Goal: Browse casually

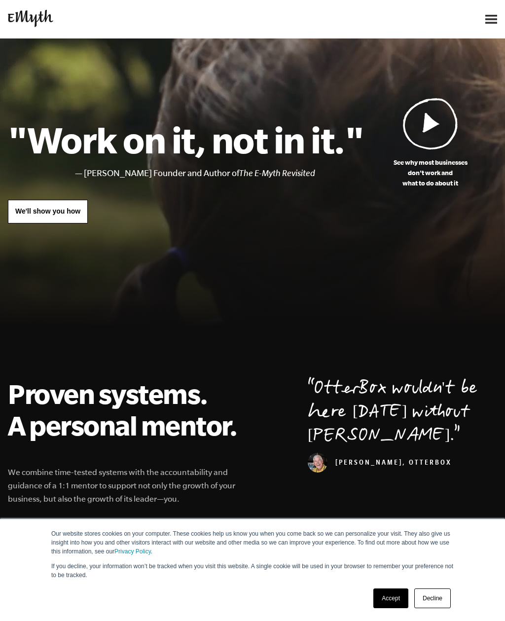
click at [492, 22] on img at bounding box center [491, 19] width 12 height 9
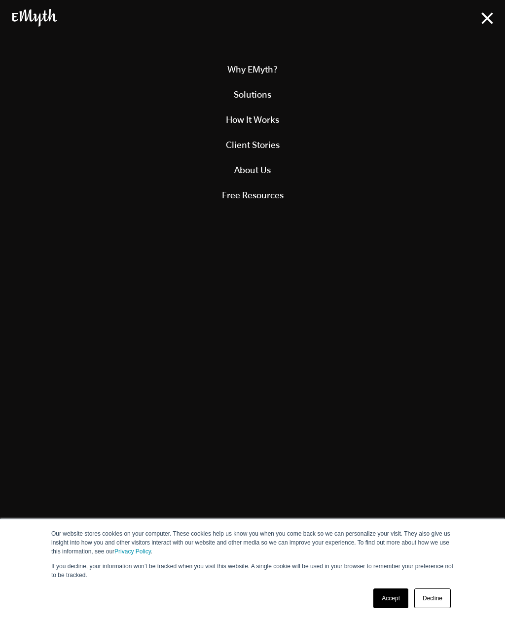
click at [492, 19] on img at bounding box center [487, 18] width 12 height 12
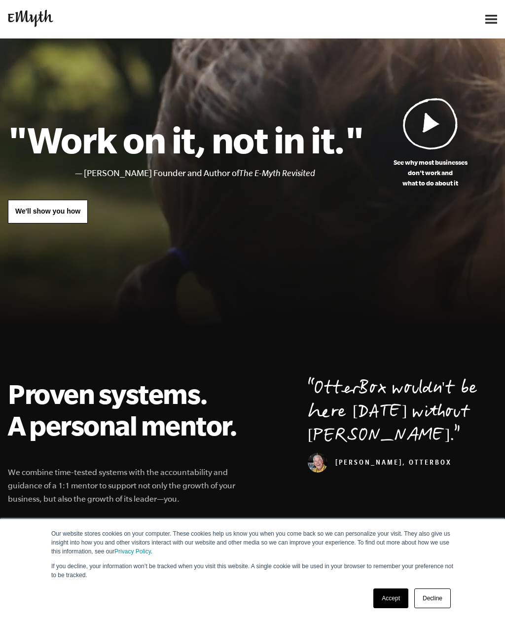
click at [493, 20] on img at bounding box center [491, 19] width 12 height 9
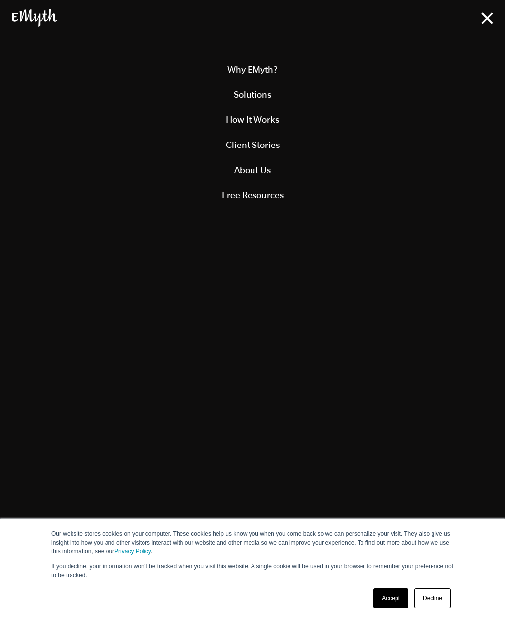
click at [498, 23] on div at bounding box center [252, 16] width 505 height 33
click at [483, 23] on img at bounding box center [487, 18] width 12 height 12
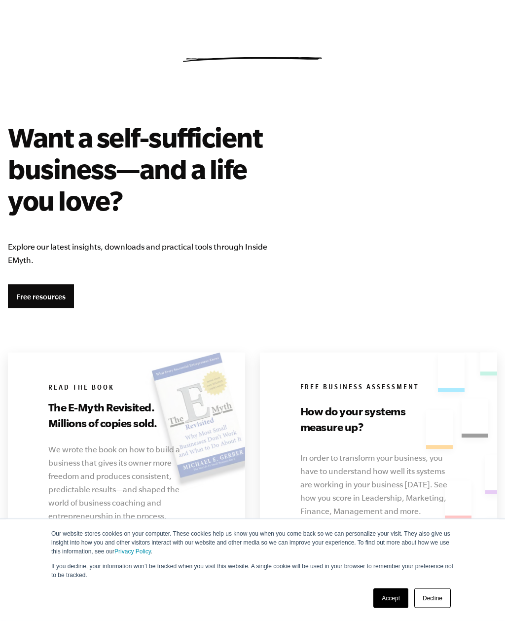
scroll to position [1671, 0]
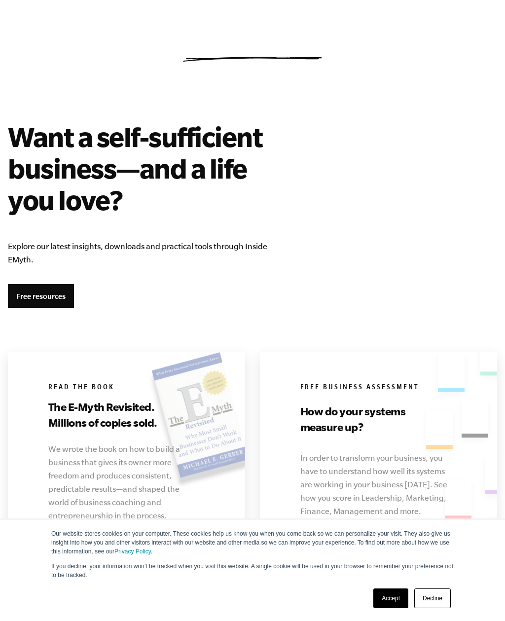
click at [33, 291] on link "Free resources" at bounding box center [41, 296] width 66 height 24
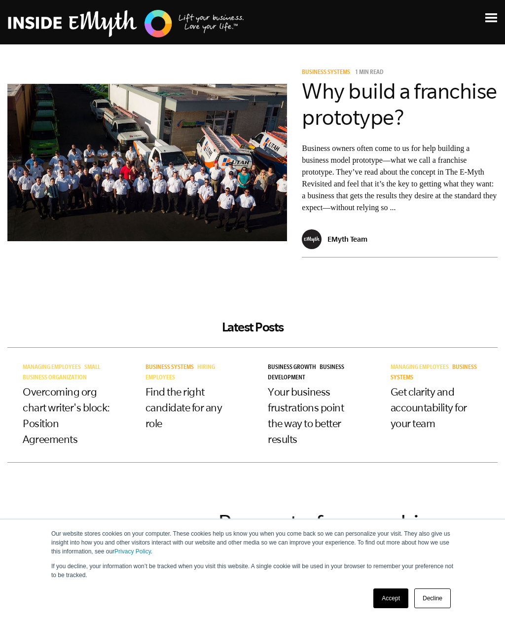
click at [490, 14] on img at bounding box center [491, 17] width 12 height 9
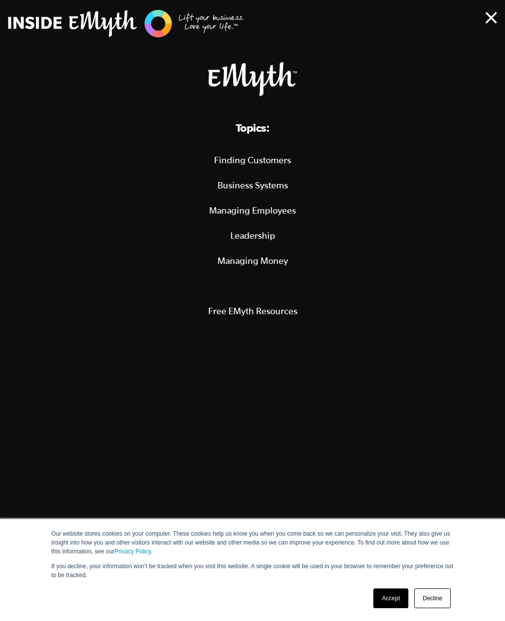
click at [490, 14] on img at bounding box center [491, 18] width 12 height 12
